Goal: Task Accomplishment & Management: Manage account settings

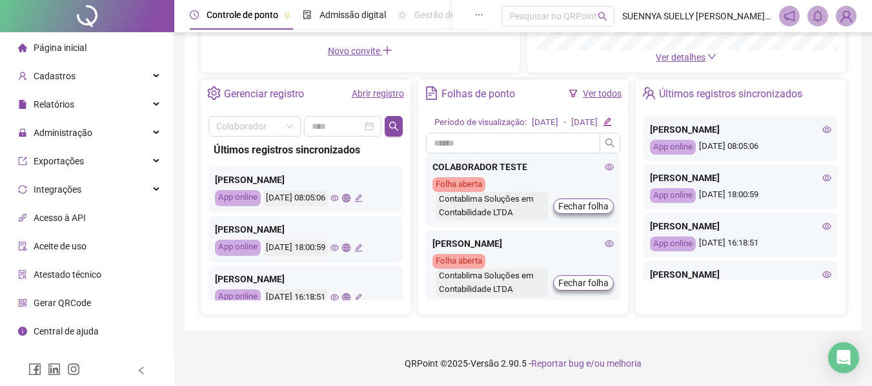
scroll to position [120, 0]
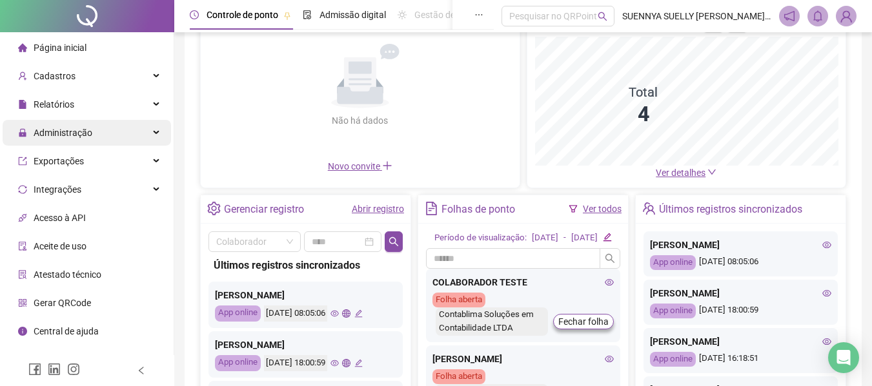
click at [99, 127] on div "Administração" at bounding box center [87, 133] width 168 height 26
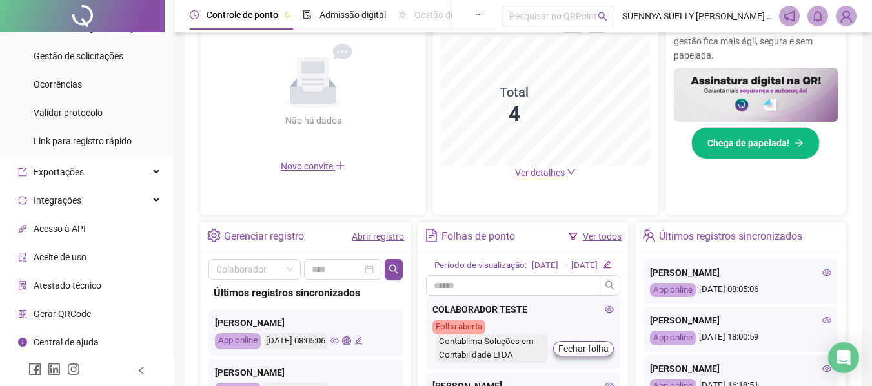
scroll to position [197, 0]
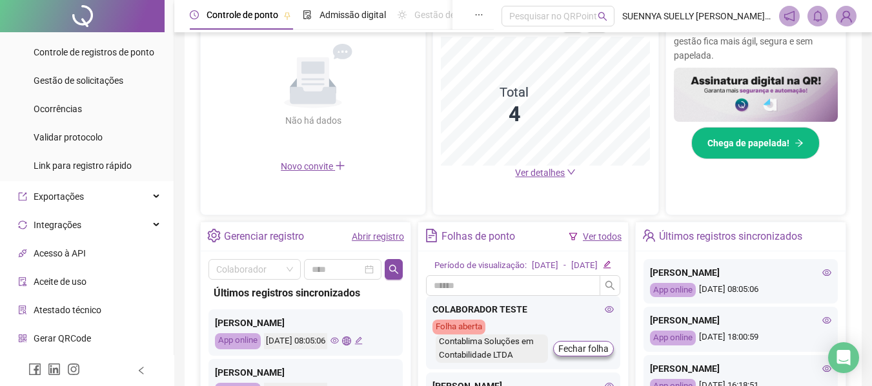
click at [848, 17] on img at bounding box center [845, 15] width 19 height 19
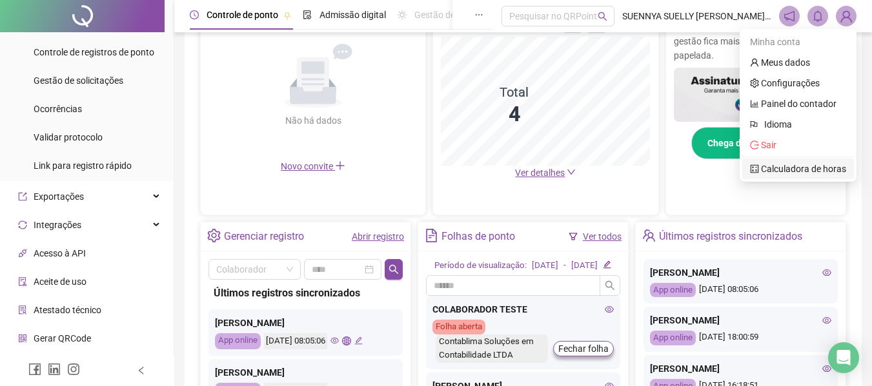
click at [774, 173] on link "Calculadora de horas" at bounding box center [798, 169] width 96 height 10
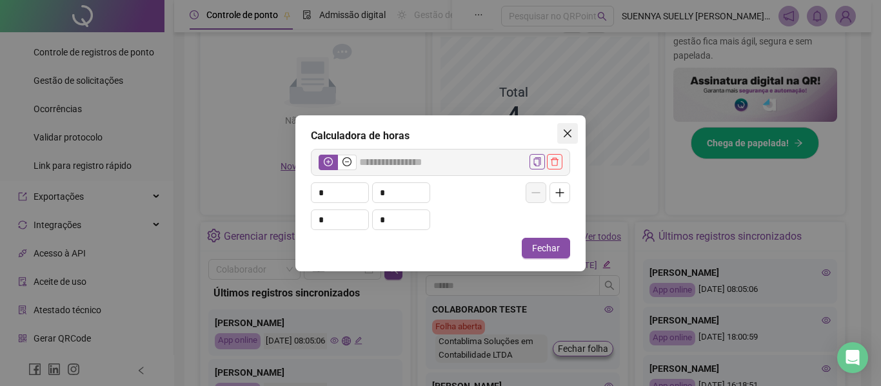
click at [565, 128] on icon "close" at bounding box center [568, 133] width 10 height 10
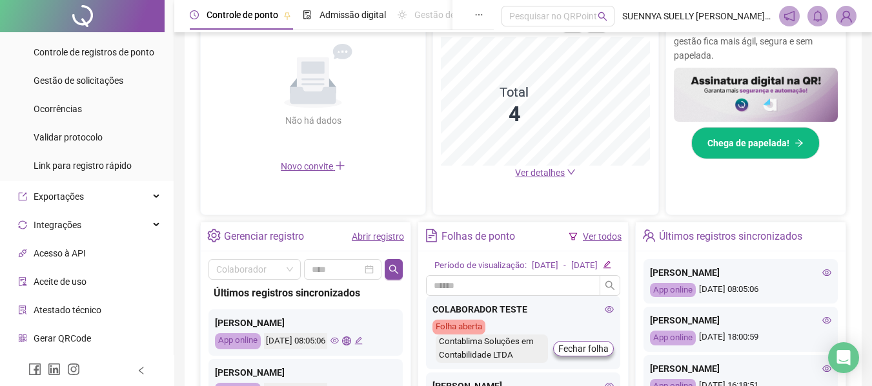
click at [745, 10] on span "SUENNYA SUELLY [PERSON_NAME] - Contablima Soluções em Contabilidade LTDA" at bounding box center [696, 16] width 149 height 14
click at [847, 18] on img at bounding box center [845, 15] width 19 height 19
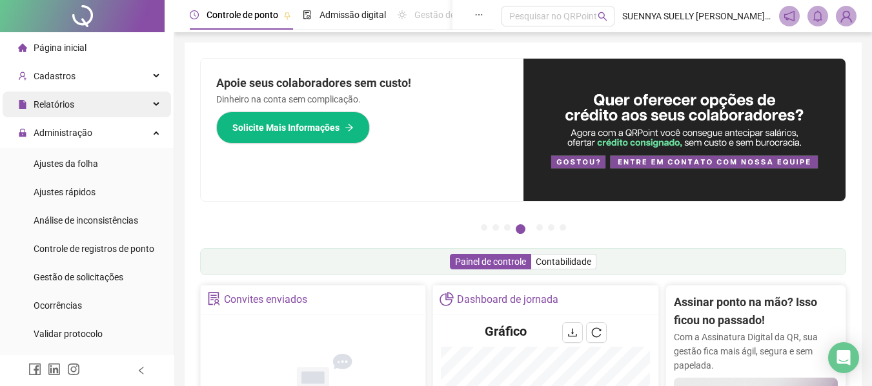
click at [130, 102] on div "Relatórios" at bounding box center [87, 105] width 168 height 26
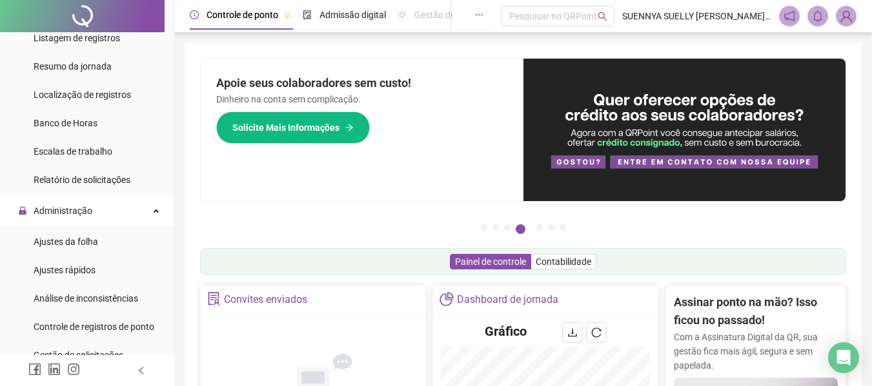
scroll to position [482, 0]
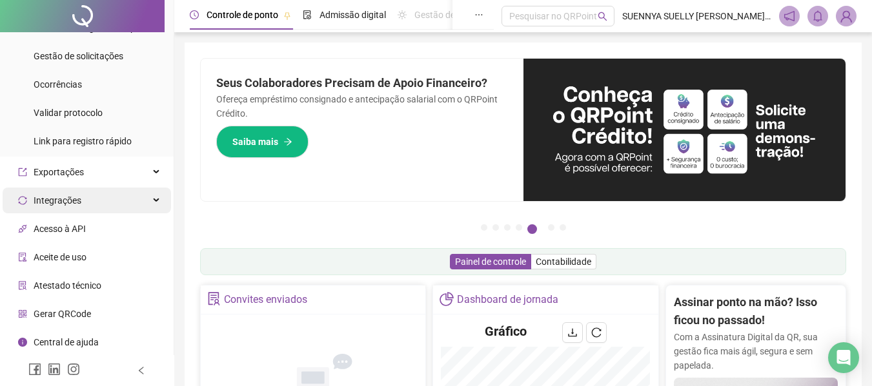
click at [65, 202] on span "Integrações" at bounding box center [58, 200] width 48 height 10
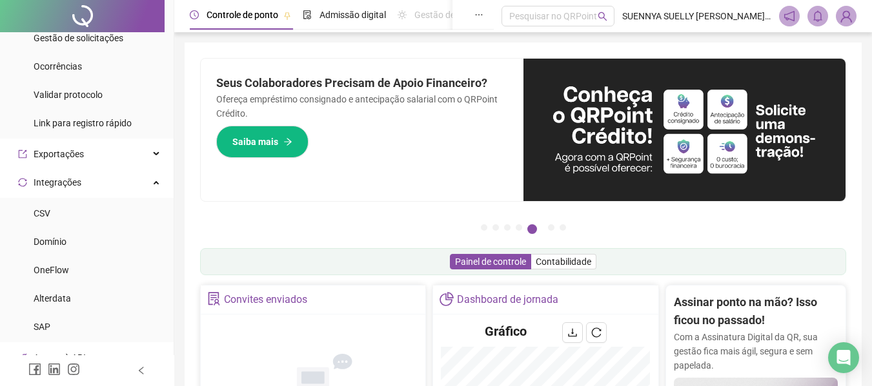
scroll to position [0, 0]
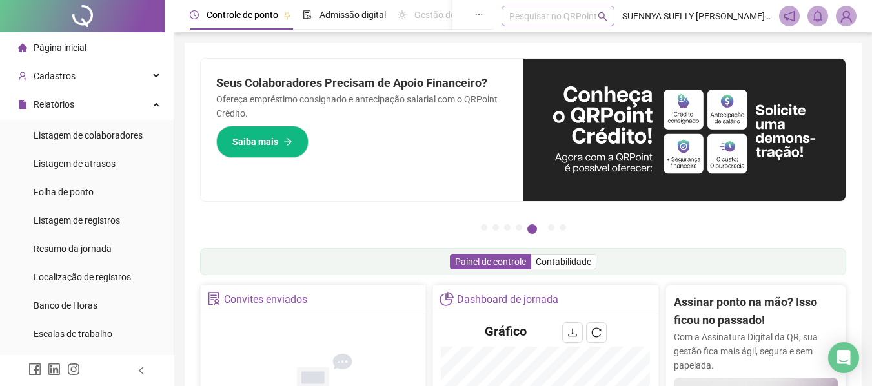
click at [525, 20] on div "Pesquisar no QRPoint" at bounding box center [557, 16] width 113 height 21
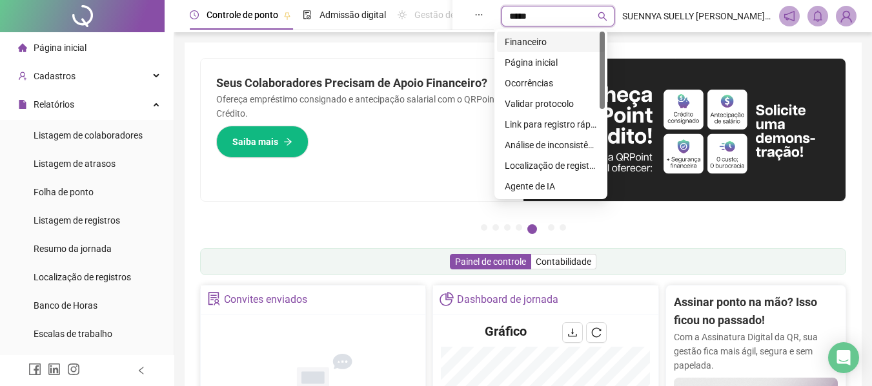
type input "******"
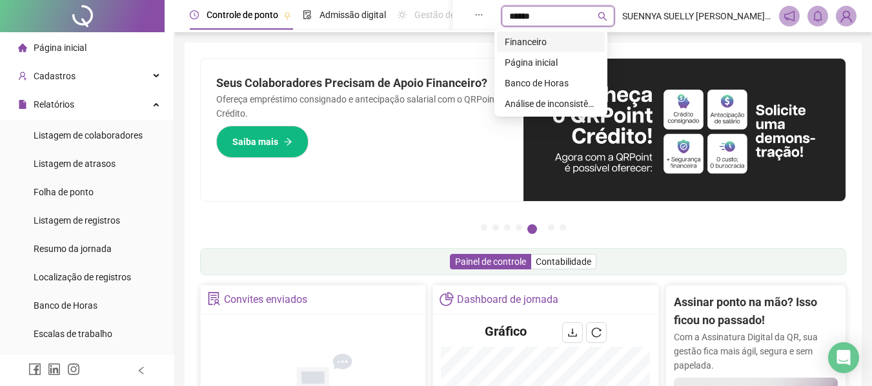
click at [560, 38] on div "Financeiro" at bounding box center [551, 42] width 92 height 14
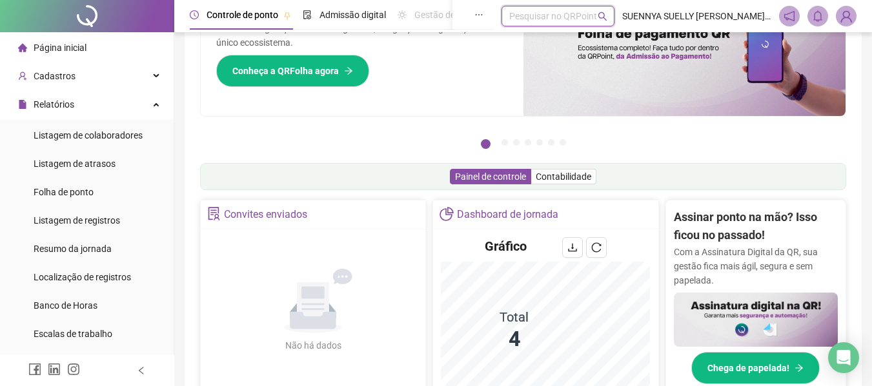
scroll to position [84, 0]
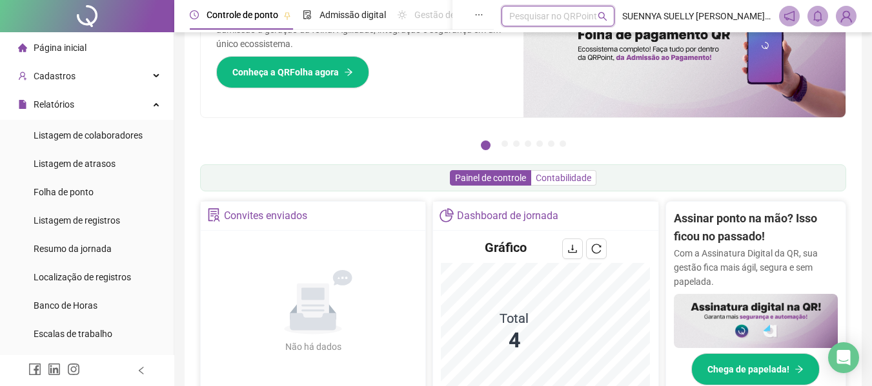
click at [558, 181] on span "Contabilidade" at bounding box center [562, 178] width 55 height 10
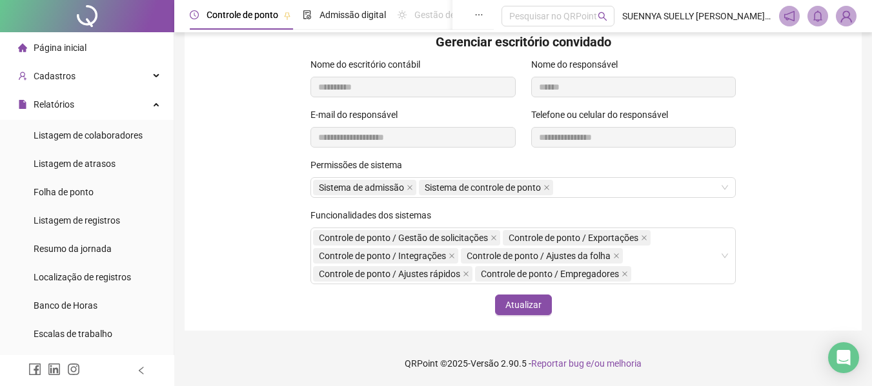
scroll to position [0, 0]
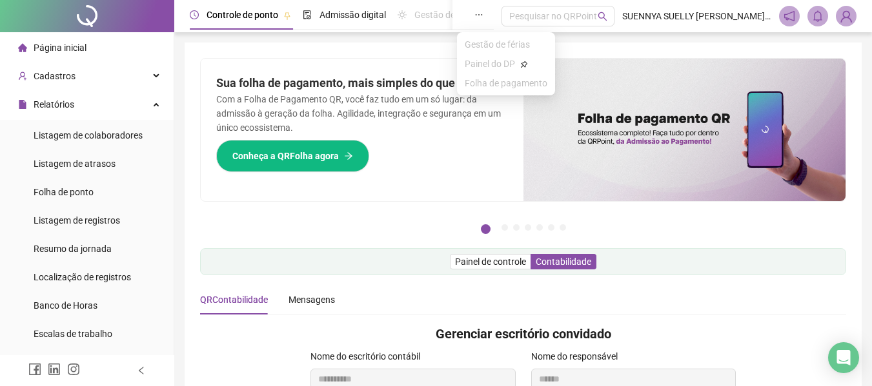
click at [474, 15] on icon "ellipsis" at bounding box center [478, 14] width 9 height 9
click at [513, 11] on div "Pesquisar no QRPoint" at bounding box center [557, 16] width 113 height 21
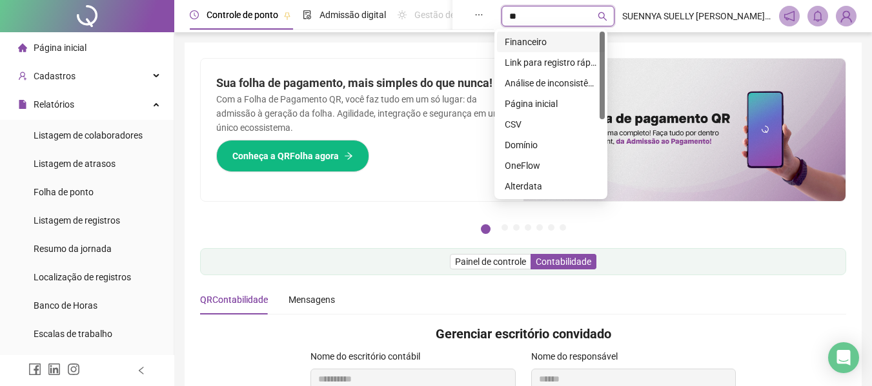
type input "*"
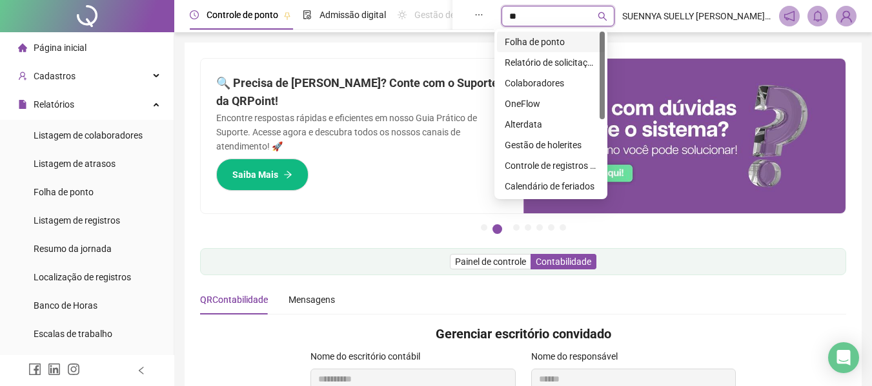
type input "*"
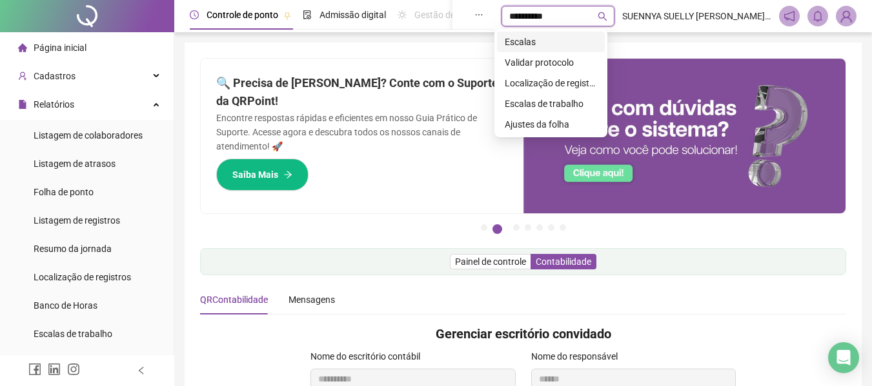
type input "**********"
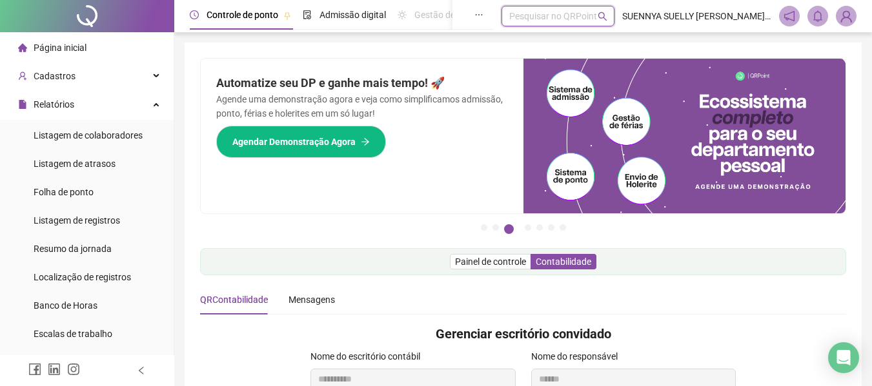
click at [96, 42] on li "Página inicial" at bounding box center [87, 48] width 168 height 26
click at [850, 17] on img at bounding box center [845, 15] width 19 height 19
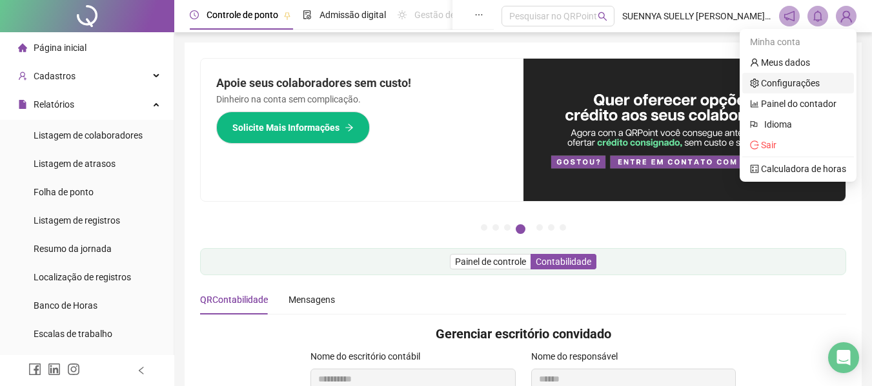
click at [795, 81] on link "Configurações" at bounding box center [785, 83] width 70 height 10
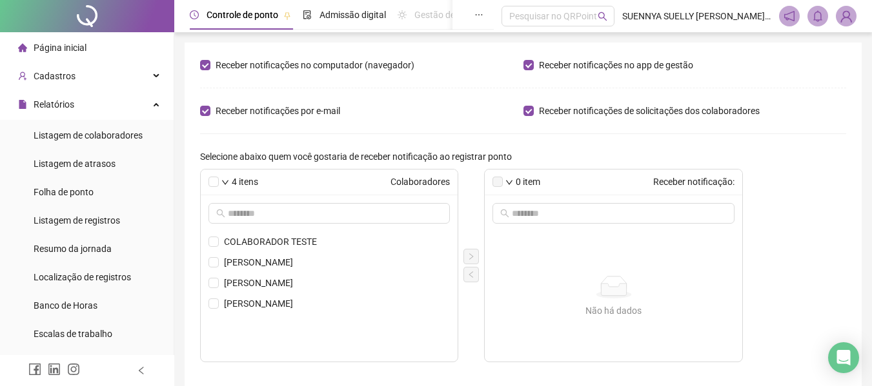
click at [852, 14] on img at bounding box center [845, 15] width 19 height 19
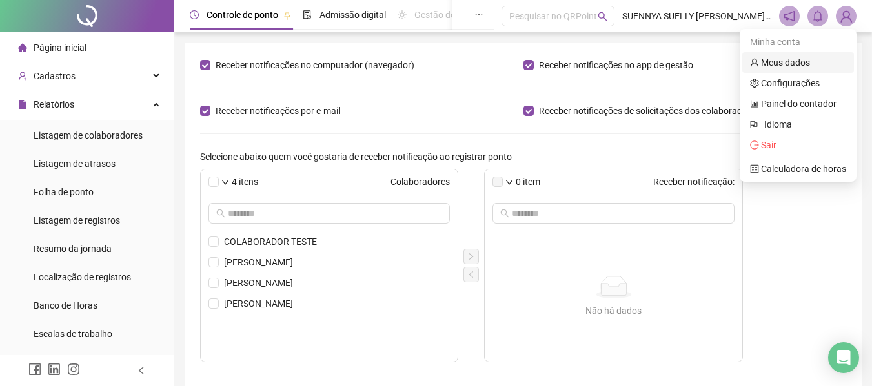
click at [777, 59] on link "Meus dados" at bounding box center [780, 62] width 60 height 10
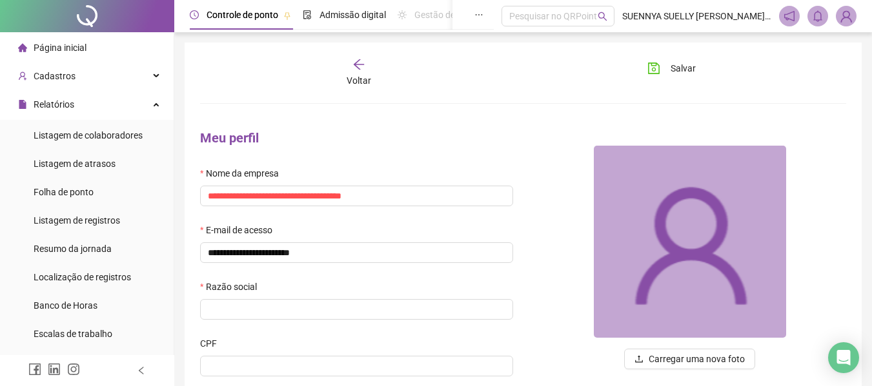
type input "*********"
type input "**********"
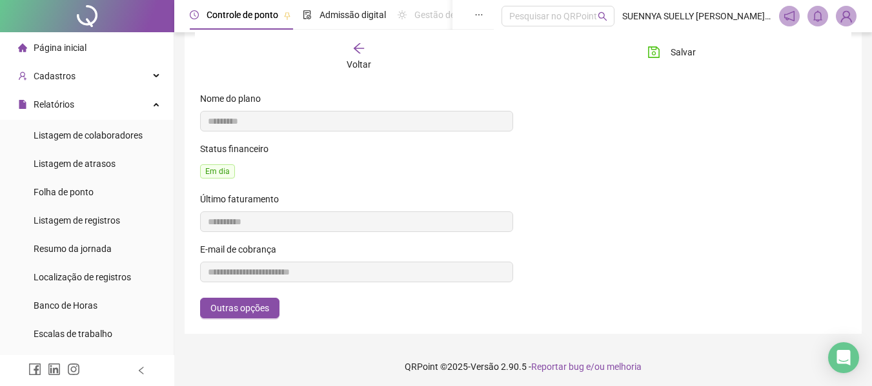
scroll to position [522, 0]
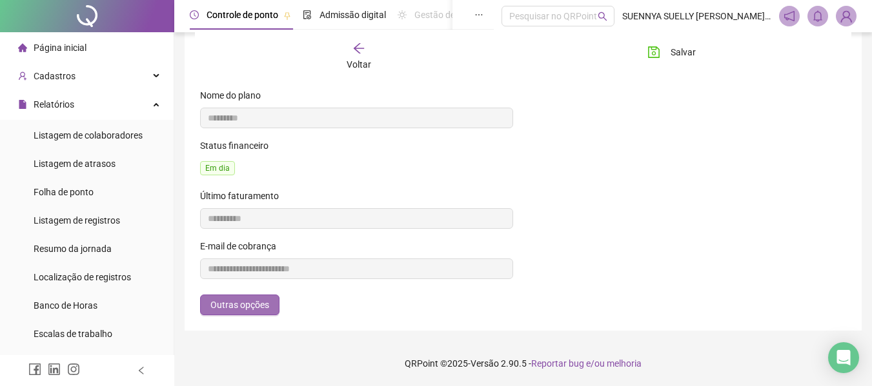
click at [246, 304] on span "Outras opções" at bounding box center [239, 305] width 59 height 14
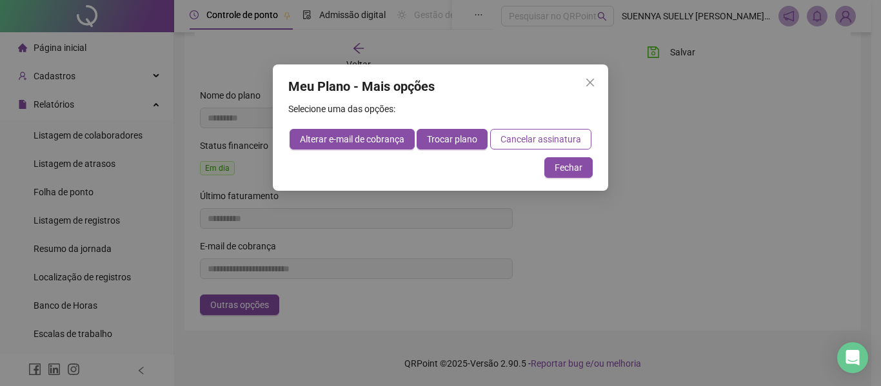
click at [592, 75] on button "Close" at bounding box center [590, 82] width 21 height 21
